Goal: Task Accomplishment & Management: Complete application form

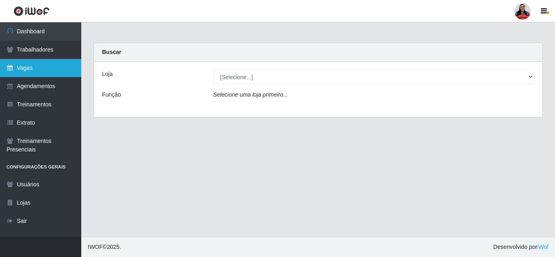
click at [36, 70] on link "Vagas" at bounding box center [40, 68] width 81 height 18
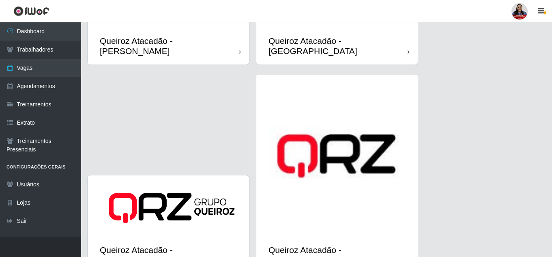
scroll to position [986, 0]
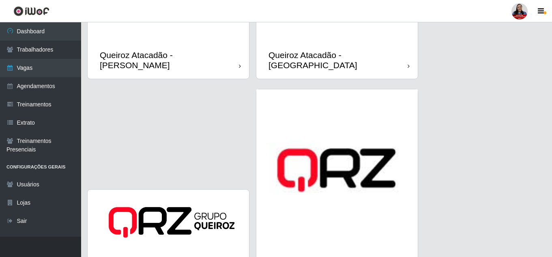
click at [313, 186] on img at bounding box center [338, 170] width 162 height 162
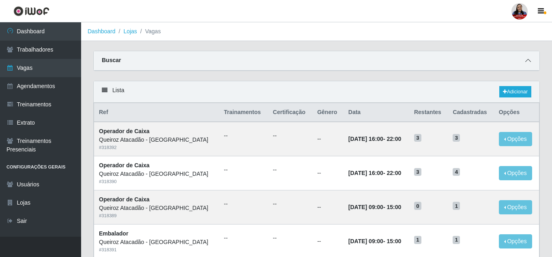
click at [527, 58] on icon at bounding box center [529, 61] width 6 height 6
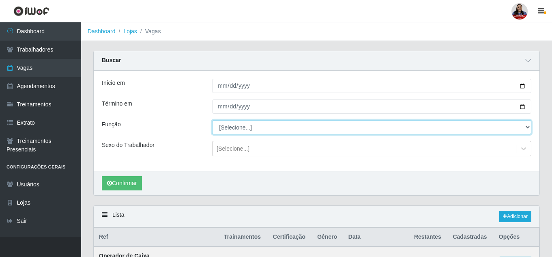
click at [247, 134] on select "[Selecione...] Embalador Embalador + Embalador ++ Operador de Caixa Operador de…" at bounding box center [371, 127] width 319 height 14
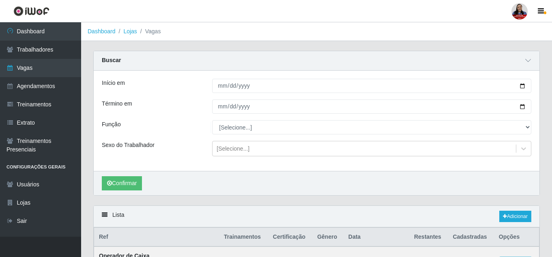
click at [179, 63] on div "Buscar" at bounding box center [317, 60] width 446 height 19
click at [130, 28] on link "Lojas" at bounding box center [129, 31] width 13 height 6
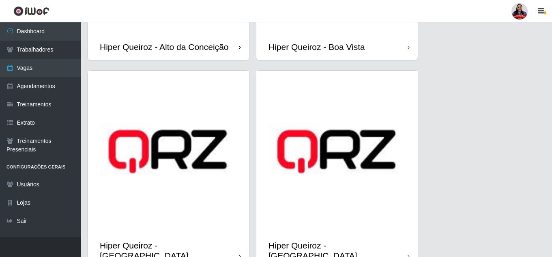
scroll to position [174, 0]
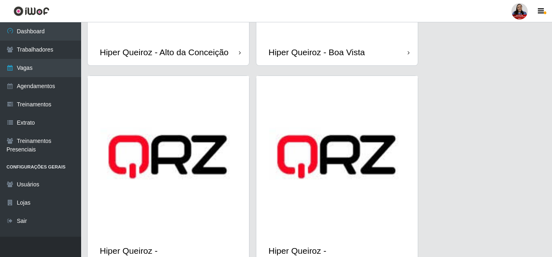
click at [364, 213] on img at bounding box center [338, 157] width 162 height 162
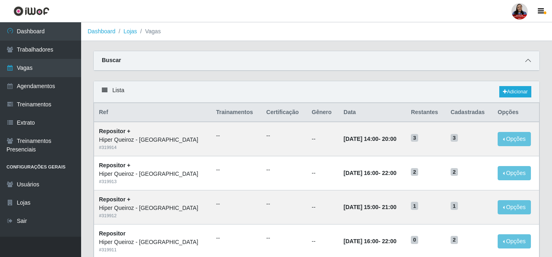
click at [529, 63] on icon at bounding box center [529, 61] width 6 height 6
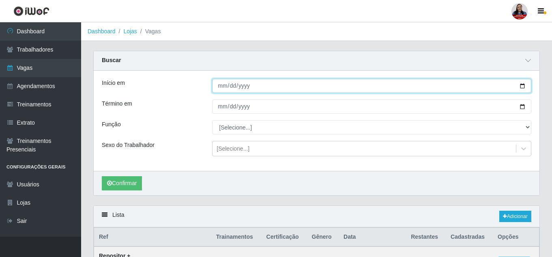
click at [524, 85] on input "Início em" at bounding box center [371, 86] width 319 height 14
type input "[DATE]"
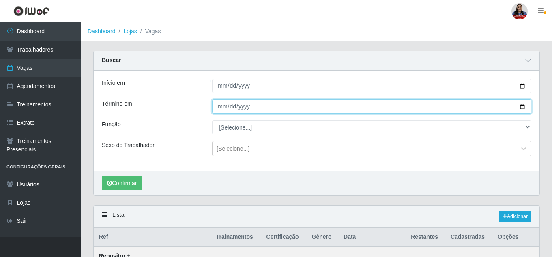
click at [521, 110] on input "Término em" at bounding box center [371, 106] width 319 height 14
type input "[DATE]"
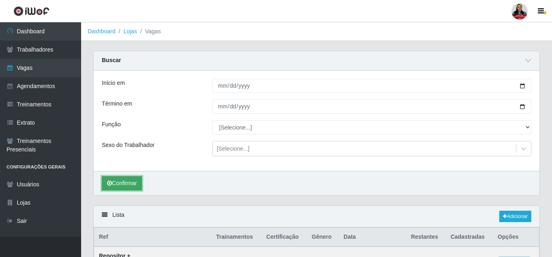
click at [125, 183] on button "Confirmar" at bounding box center [122, 183] width 40 height 14
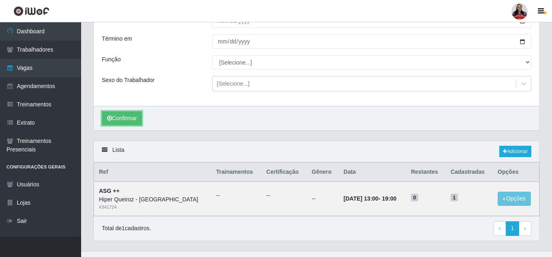
scroll to position [80, 0]
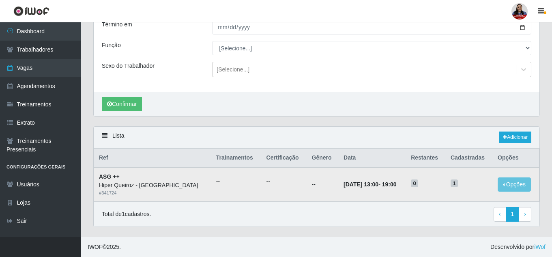
drag, startPoint x: 358, startPoint y: 186, endPoint x: 415, endPoint y: 186, distance: 56.4
click at [415, 186] on tr "ASG ++ Hiper Queiroz - Nova Betânia # 341724 -- -- -- [DATE] 13:00 - 19:00 0 1 …" at bounding box center [317, 184] width 446 height 34
click at [467, 181] on h5 "1" at bounding box center [469, 183] width 37 height 9
click at [453, 186] on span "1" at bounding box center [454, 183] width 7 height 8
click at [441, 190] on td "0" at bounding box center [426, 184] width 40 height 34
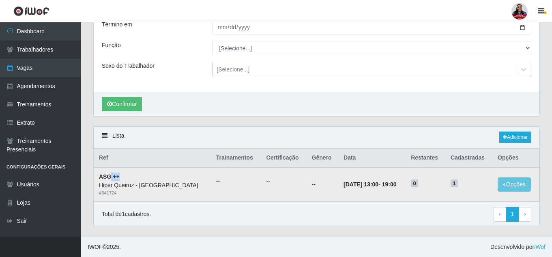
drag, startPoint x: 110, startPoint y: 178, endPoint x: 124, endPoint y: 178, distance: 13.4
click at [124, 178] on td "ASG ++ Hiper Queiroz - Nova Betânia # 341724" at bounding box center [152, 184] width 117 height 34
drag, startPoint x: 357, startPoint y: 186, endPoint x: 411, endPoint y: 187, distance: 54.0
click at [411, 187] on tr "ASG ++ Hiper Queiroz - Nova Betânia # 341724 -- -- -- [DATE] 13:00 - 19:00 0 1 …" at bounding box center [317, 184] width 446 height 34
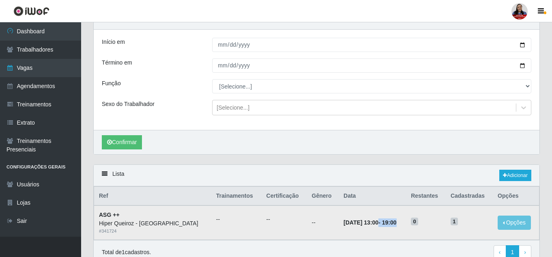
scroll to position [0, 0]
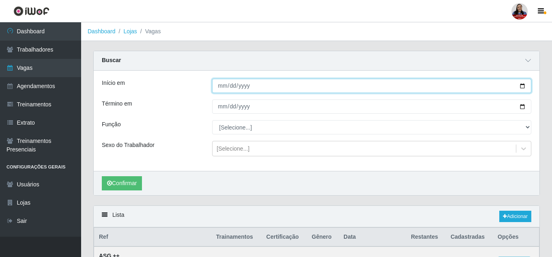
click at [521, 86] on input "[DATE]" at bounding box center [371, 86] width 319 height 14
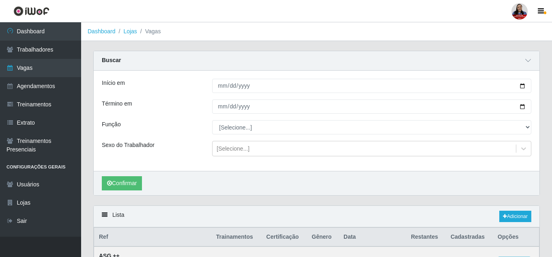
click at [442, 179] on div "Confirmar" at bounding box center [317, 183] width 446 height 24
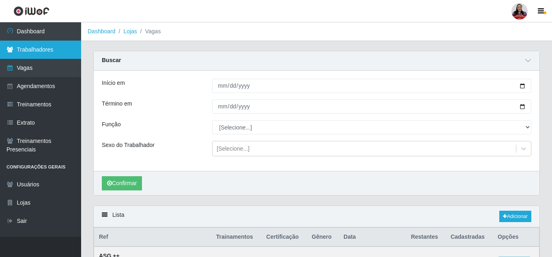
click at [36, 52] on link "Trabalhadores" at bounding box center [40, 50] width 81 height 18
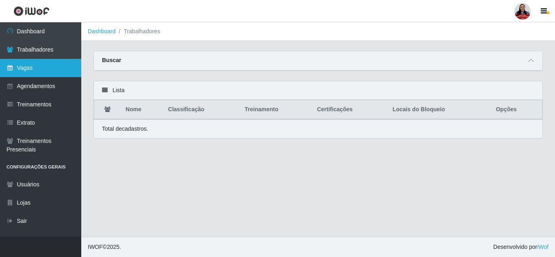
click at [22, 73] on link "Vagas" at bounding box center [40, 68] width 81 height 18
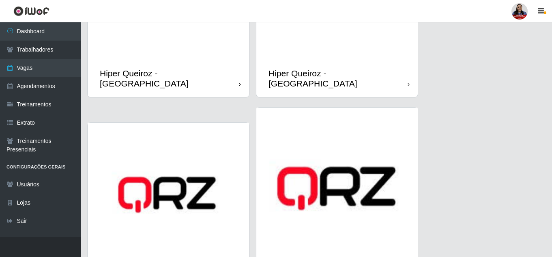
scroll to position [325, 0]
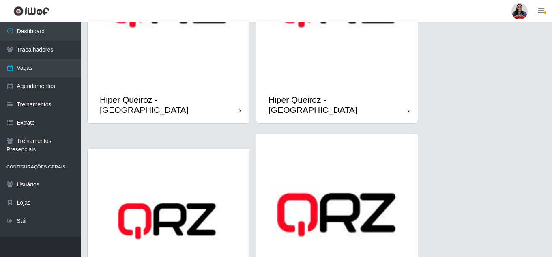
click at [200, 82] on img at bounding box center [169, 6] width 162 height 162
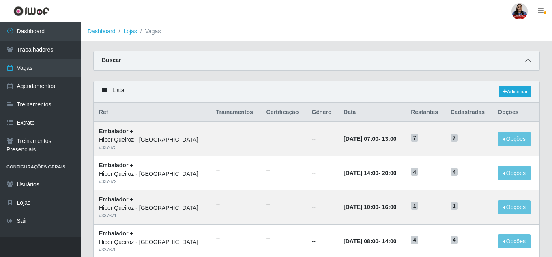
click at [529, 62] on icon at bounding box center [529, 61] width 6 height 6
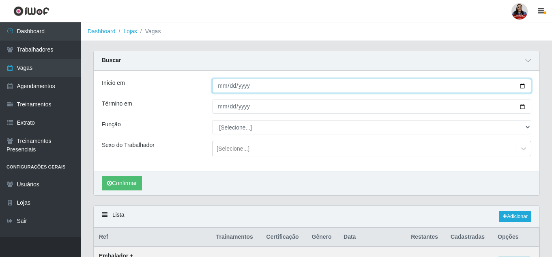
click at [524, 87] on input "Início em" at bounding box center [371, 86] width 319 height 14
type input "[DATE]"
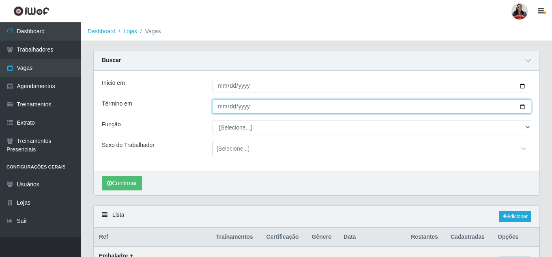
click at [521, 109] on input "Término em" at bounding box center [371, 106] width 319 height 14
type input "[DATE]"
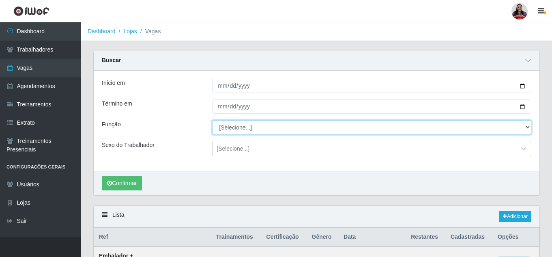
click at [239, 124] on select "[Selecione...] Embalador Embalador + Embalador ++" at bounding box center [371, 127] width 319 height 14
select select "71"
click at [212, 121] on select "[Selecione...] Embalador Embalador + Embalador ++" at bounding box center [371, 127] width 319 height 14
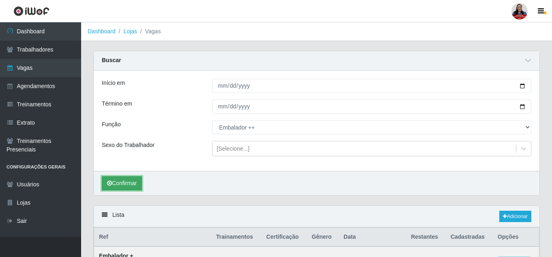
click at [123, 187] on button "Confirmar" at bounding box center [122, 183] width 40 height 14
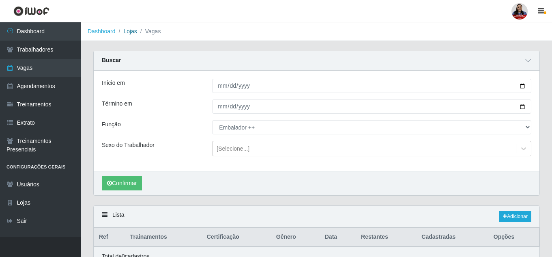
click at [125, 29] on link "Lojas" at bounding box center [129, 31] width 13 height 6
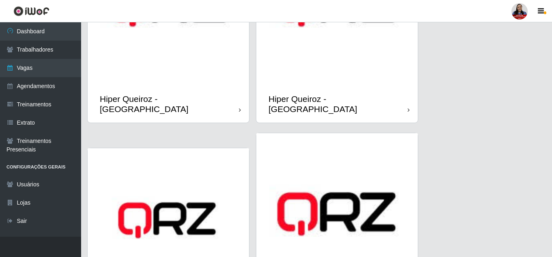
scroll to position [325, 0]
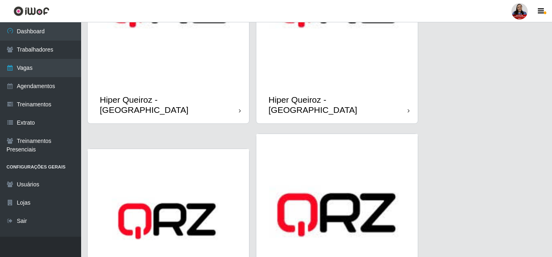
click at [207, 83] on img at bounding box center [169, 6] width 162 height 162
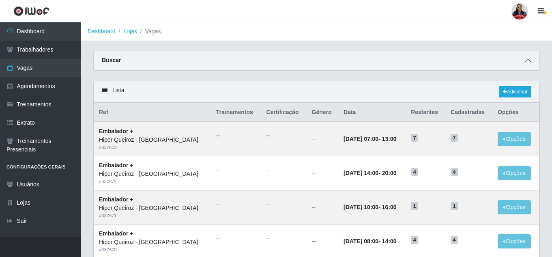
click at [531, 59] on icon at bounding box center [529, 61] width 6 height 6
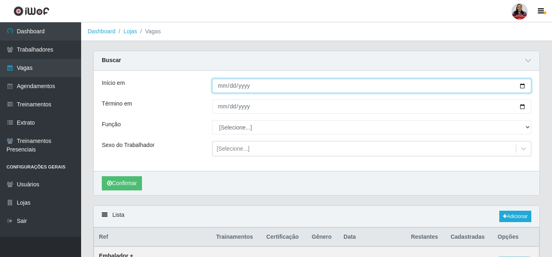
click at [522, 87] on input "Início em" at bounding box center [371, 86] width 319 height 14
type input "[DATE]"
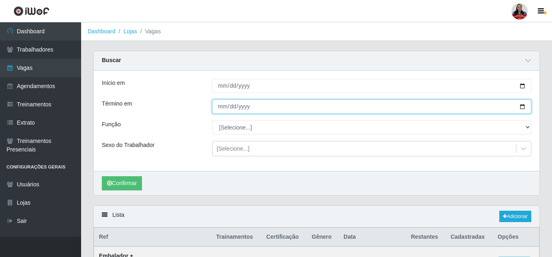
click at [522, 108] on input "Término em" at bounding box center [371, 106] width 319 height 14
type input "[DATE]"
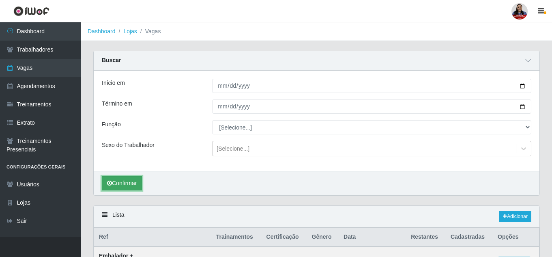
click at [130, 186] on button "Confirmar" at bounding box center [122, 183] width 40 height 14
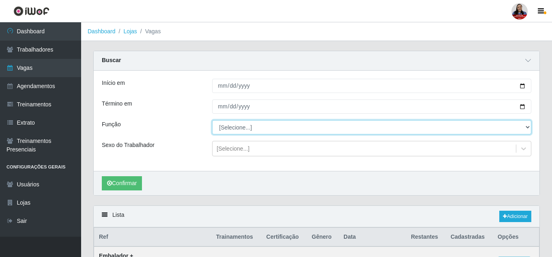
click at [254, 131] on select "[Selecione...] Embalador Embalador + Embalador ++" at bounding box center [371, 127] width 319 height 14
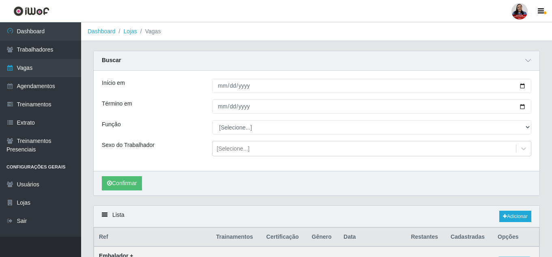
click at [344, 178] on div "Confirmar" at bounding box center [317, 183] width 446 height 24
